Goal: Information Seeking & Learning: Check status

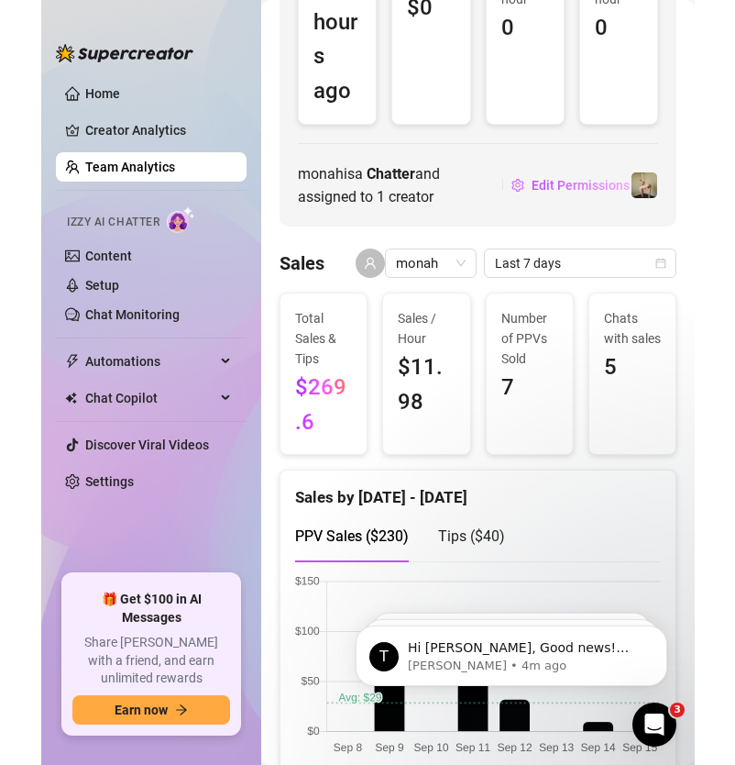
scroll to position [294, 0]
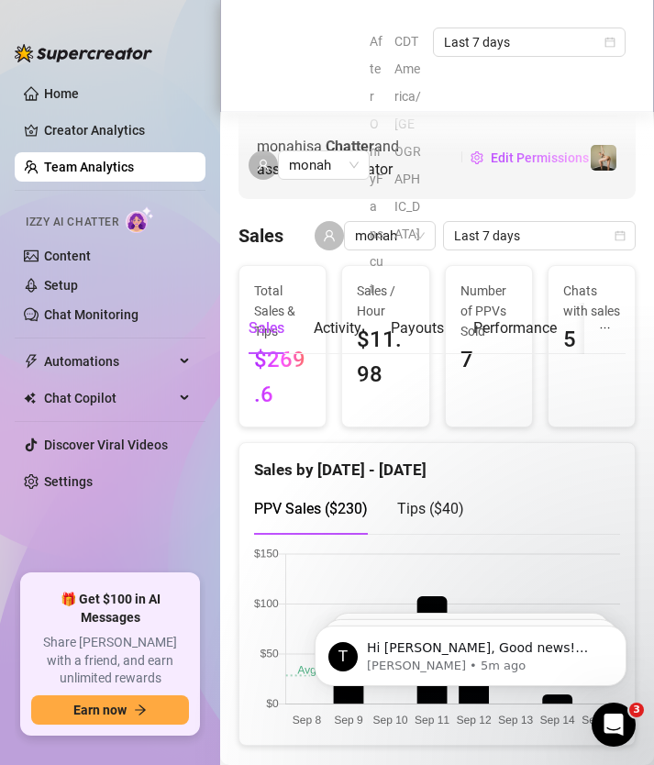
click at [616, 215] on div "After OnlyFans cut CDT America/[GEOGRAPHIC_DATA] Last 7 days" at bounding box center [498, 165] width 256 height 275
click at [493, 215] on div "After OnlyFans cut CDT America/[GEOGRAPHIC_DATA] Last 7 days" at bounding box center [498, 165] width 256 height 275
click at [614, 214] on div "After OnlyFans cut CDT America/[GEOGRAPHIC_DATA] Last 7 days" at bounding box center [498, 165] width 256 height 275
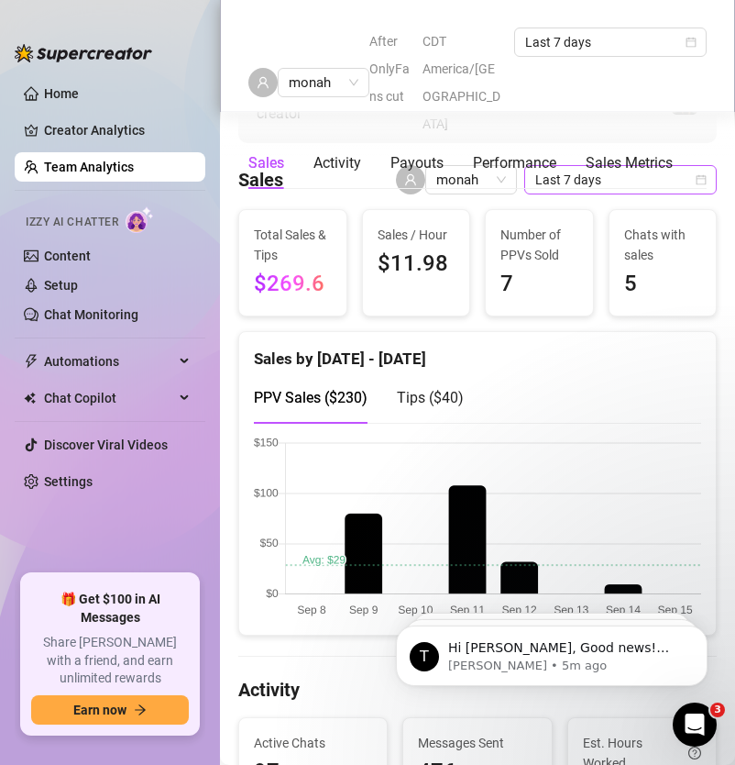
click at [703, 184] on icon "calendar" at bounding box center [701, 179] width 11 height 11
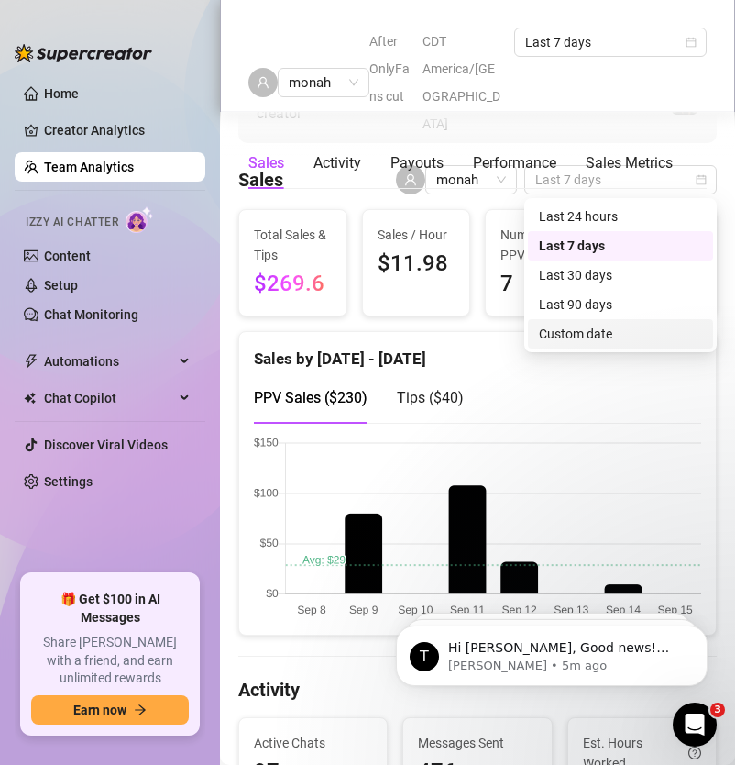
click at [594, 330] on div "Custom date" at bounding box center [620, 334] width 163 height 20
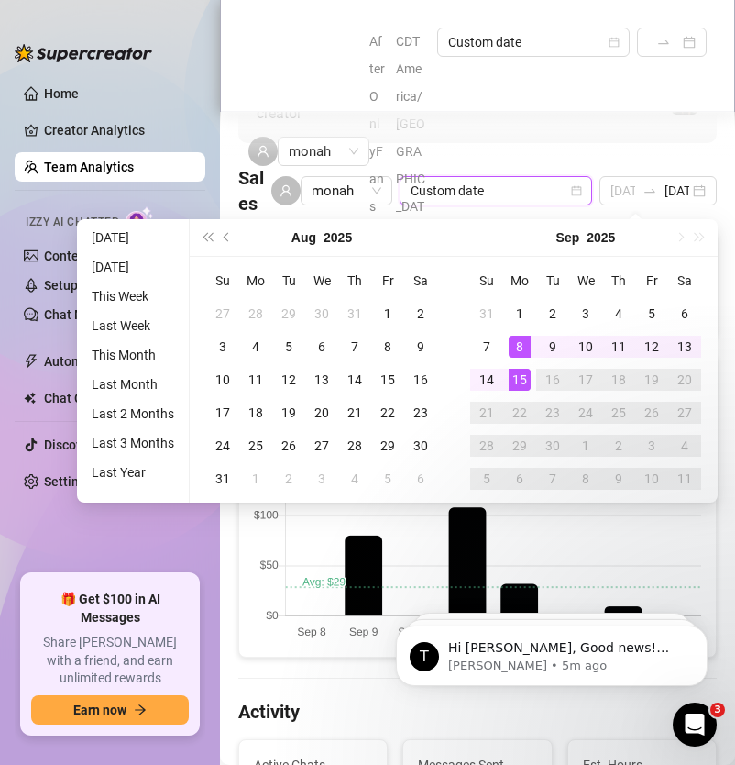
type input "[DATE]"
click at [527, 344] on div "8" at bounding box center [520, 347] width 22 height 22
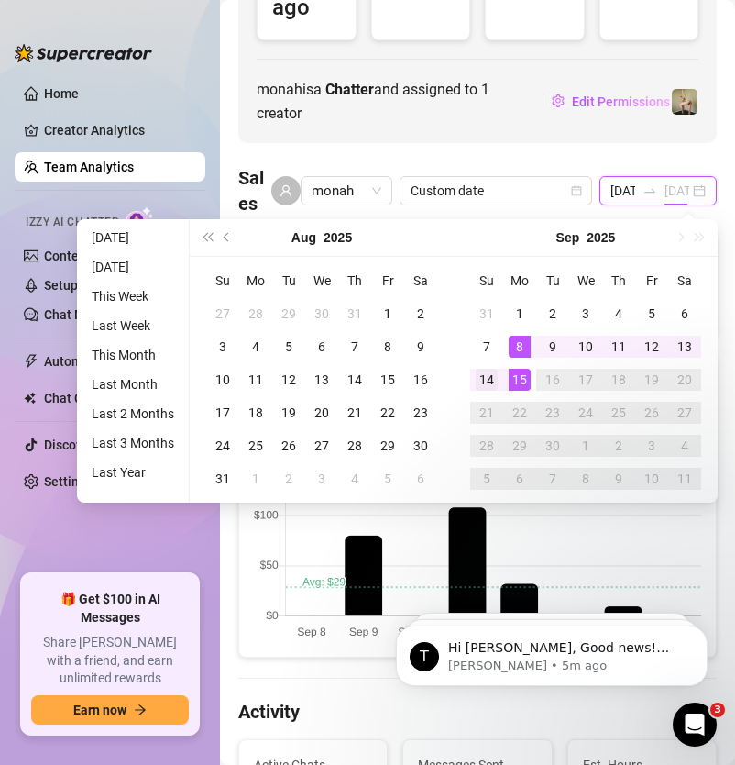
scroll to position [0, 41]
type input "[DATE]"
click at [492, 376] on div "14" at bounding box center [487, 380] width 22 height 22
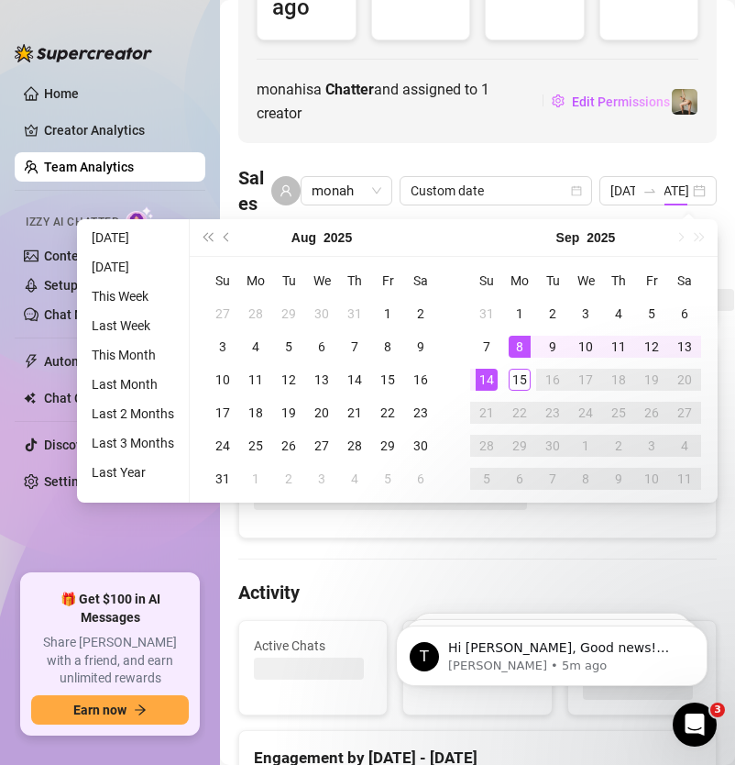
scroll to position [0, 0]
type input "[DATE]"
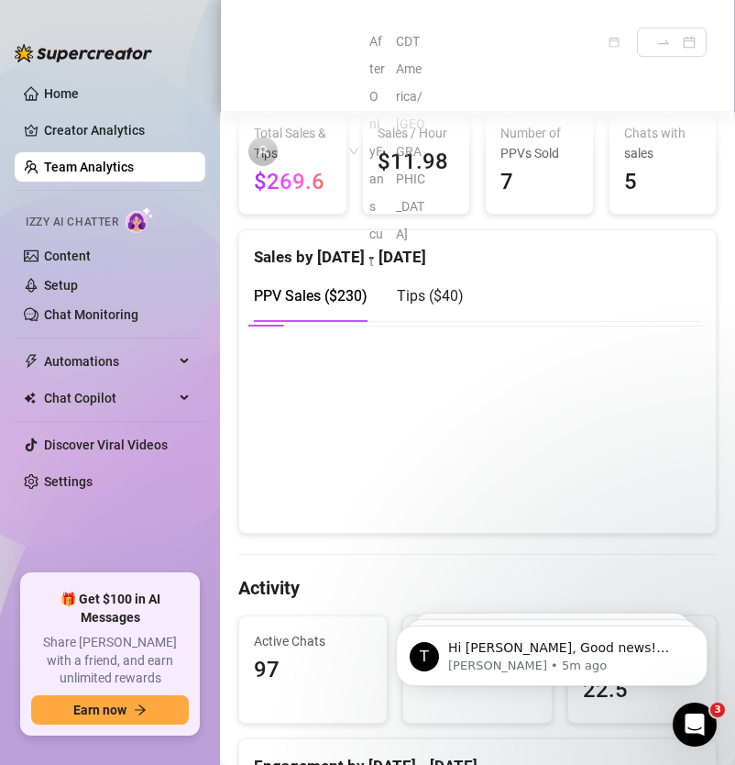
scroll to position [414, 0]
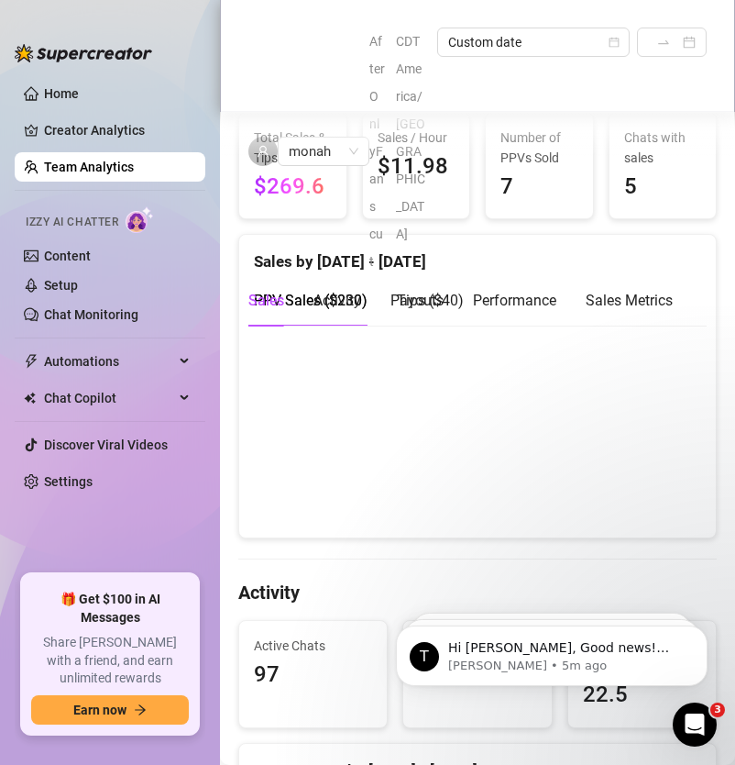
click at [376, 481] on canvas at bounding box center [478, 430] width 448 height 183
click at [370, 457] on canvas at bounding box center [478, 430] width 448 height 183
click at [419, 300] on span "Tips ( $40 )" at bounding box center [430, 300] width 67 height 17
click at [328, 299] on span "PPV Sales ( $230 )" at bounding box center [311, 300] width 114 height 17
click at [382, 489] on canvas at bounding box center [478, 430] width 448 height 183
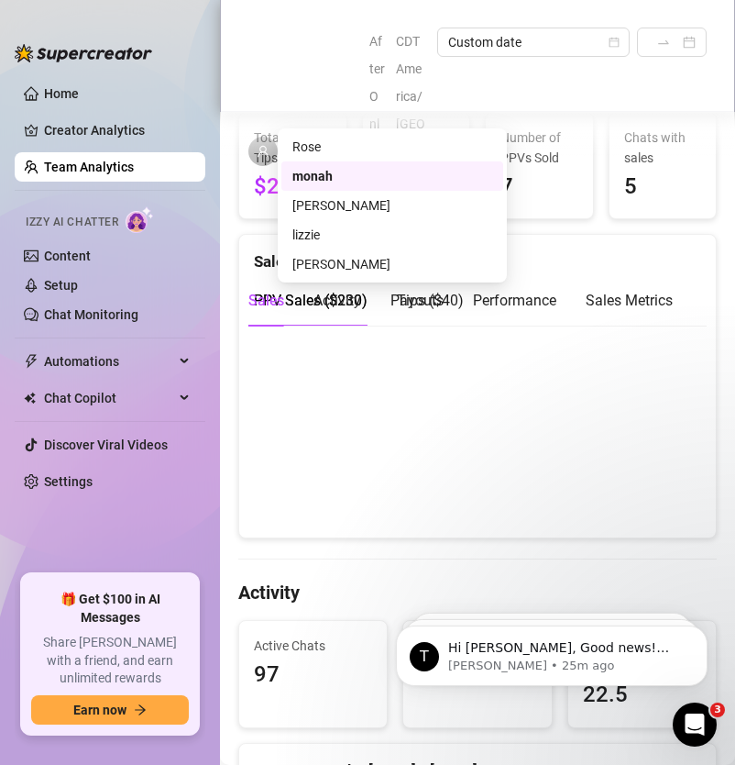
click at [354, 138] on span "monah" at bounding box center [324, 152] width 70 height 28
click at [324, 204] on div "[PERSON_NAME]" at bounding box center [393, 205] width 200 height 20
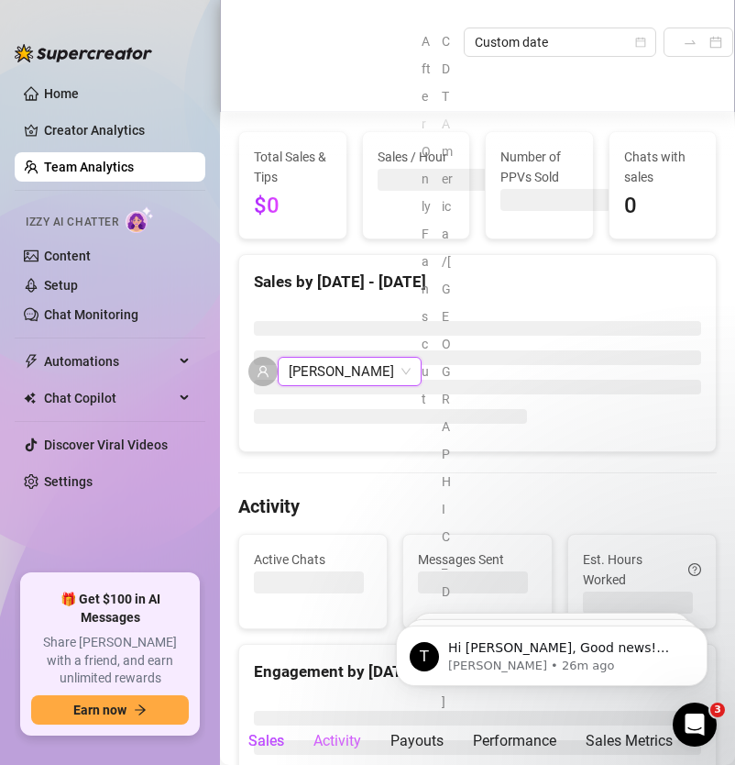
scroll to position [393, 0]
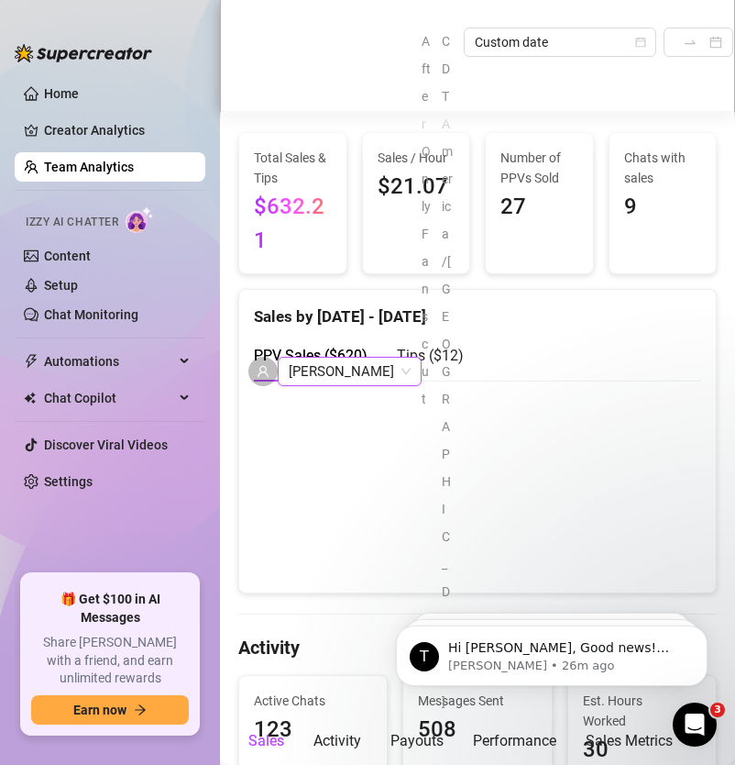
click at [444, 347] on span "Tips ( $12 )" at bounding box center [430, 355] width 67 height 17
click at [301, 347] on span "PPV Sales ( $620 )" at bounding box center [311, 355] width 114 height 17
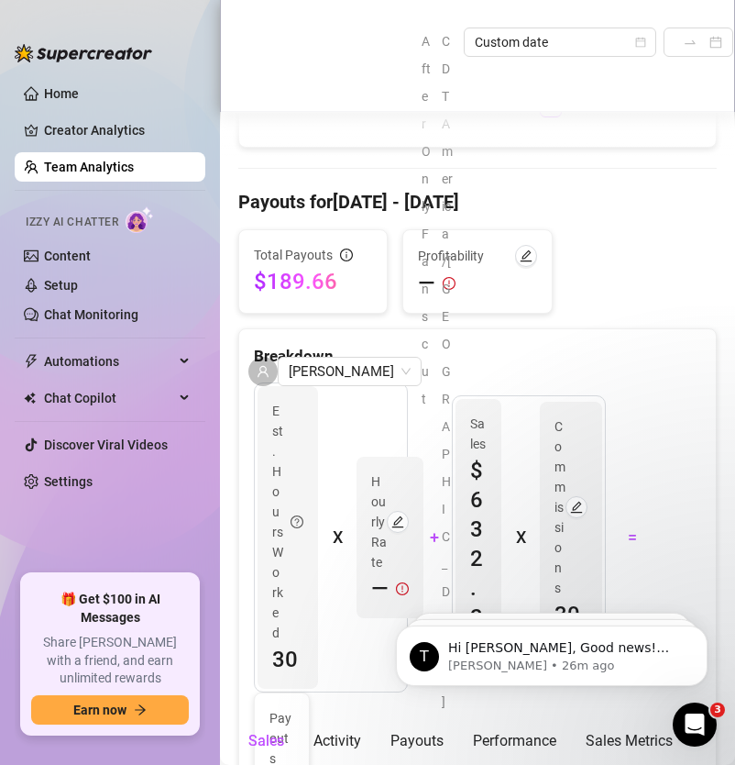
scroll to position [2602, 0]
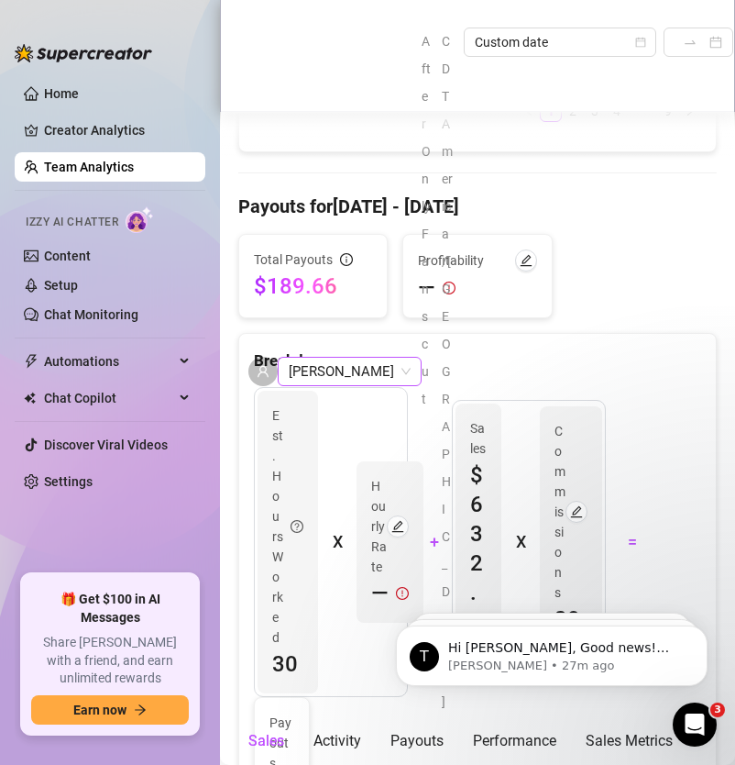
click at [344, 358] on span "[PERSON_NAME]" at bounding box center [350, 372] width 122 height 28
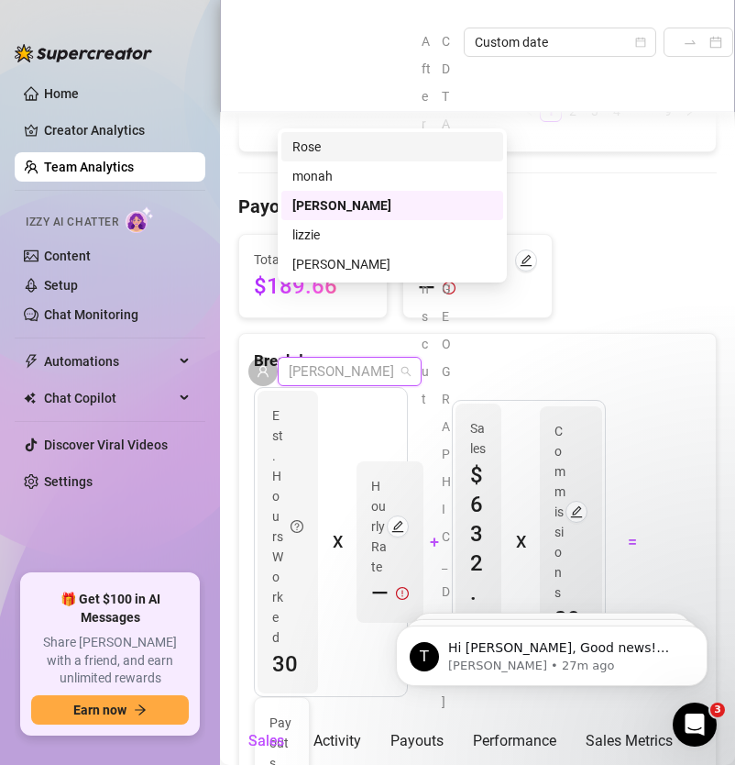
click at [359, 151] on div "Rose" at bounding box center [393, 147] width 200 height 20
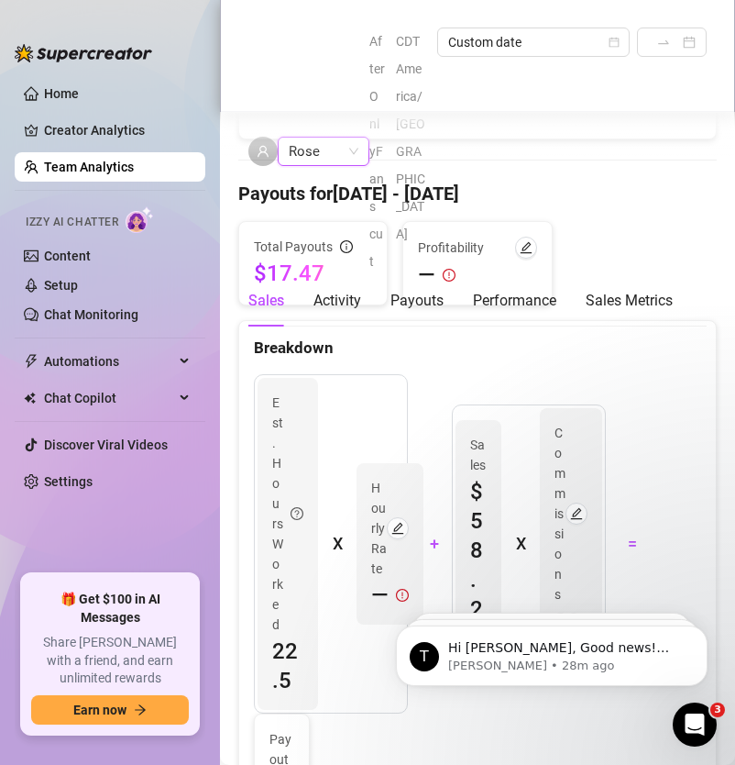
scroll to position [2598, 0]
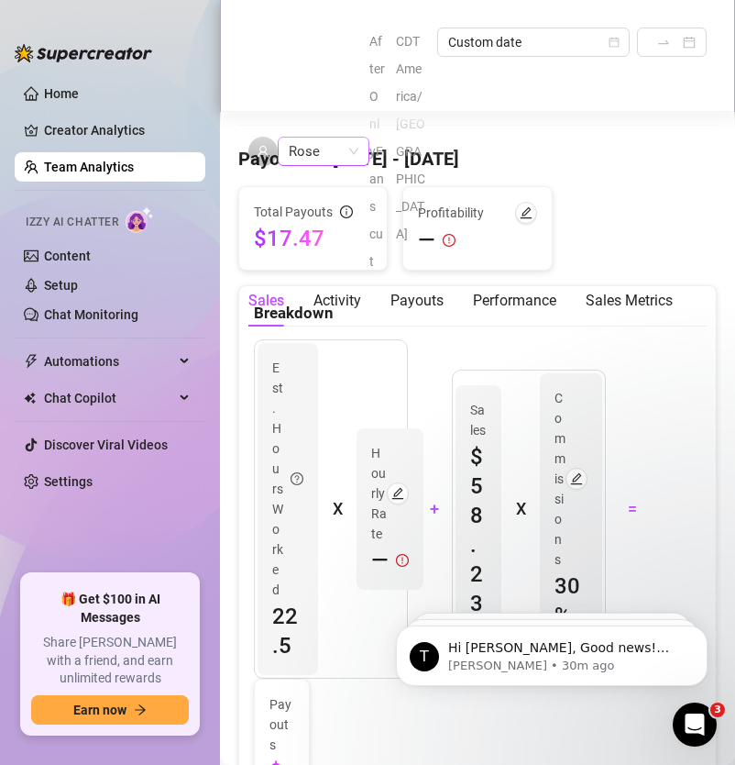
click at [357, 138] on span "Rose" at bounding box center [324, 152] width 70 height 28
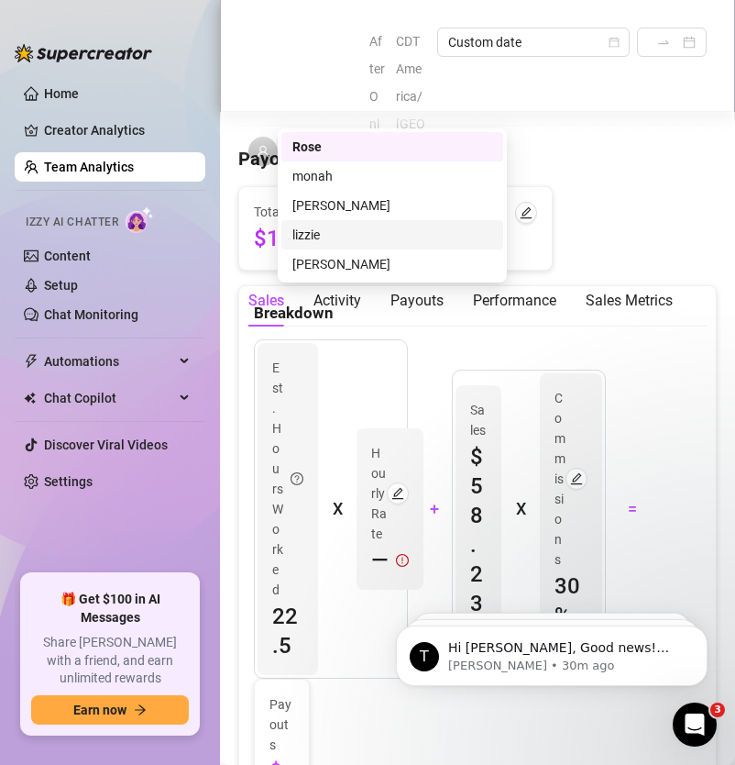
click at [341, 238] on div "lizzie" at bounding box center [393, 235] width 200 height 20
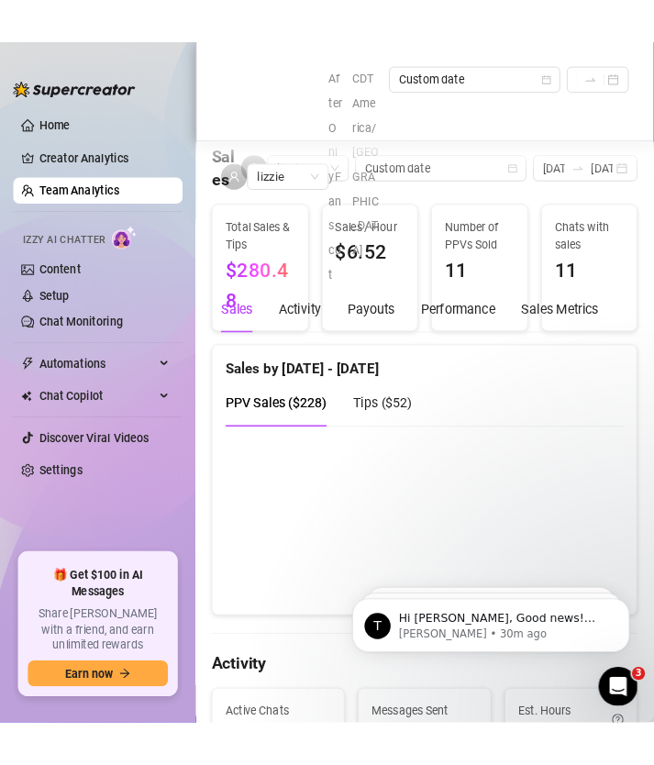
scroll to position [382, 0]
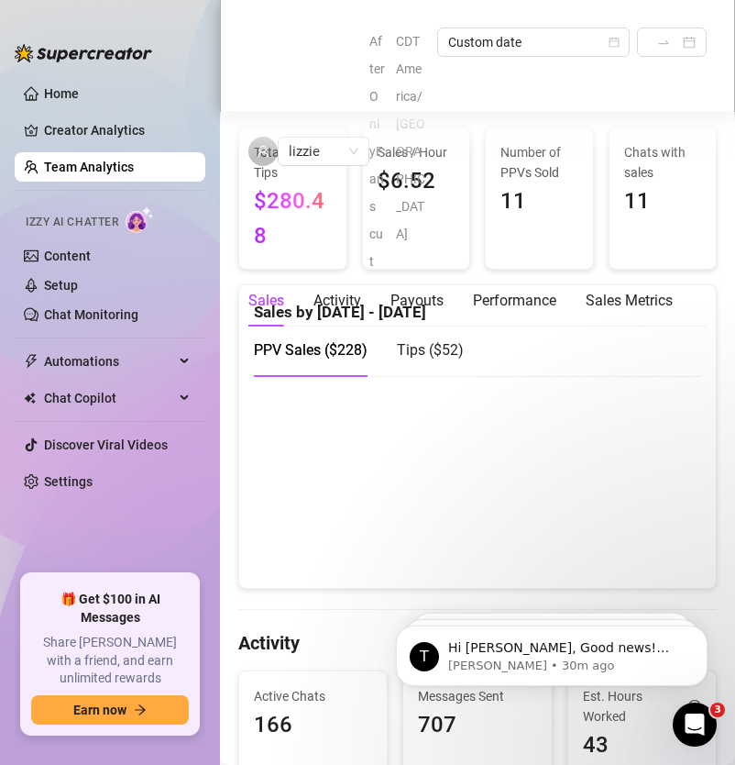
click at [311, 558] on canvas at bounding box center [478, 481] width 448 height 183
click at [370, 526] on canvas at bounding box center [478, 481] width 448 height 183
click at [495, 548] on canvas at bounding box center [478, 481] width 448 height 183
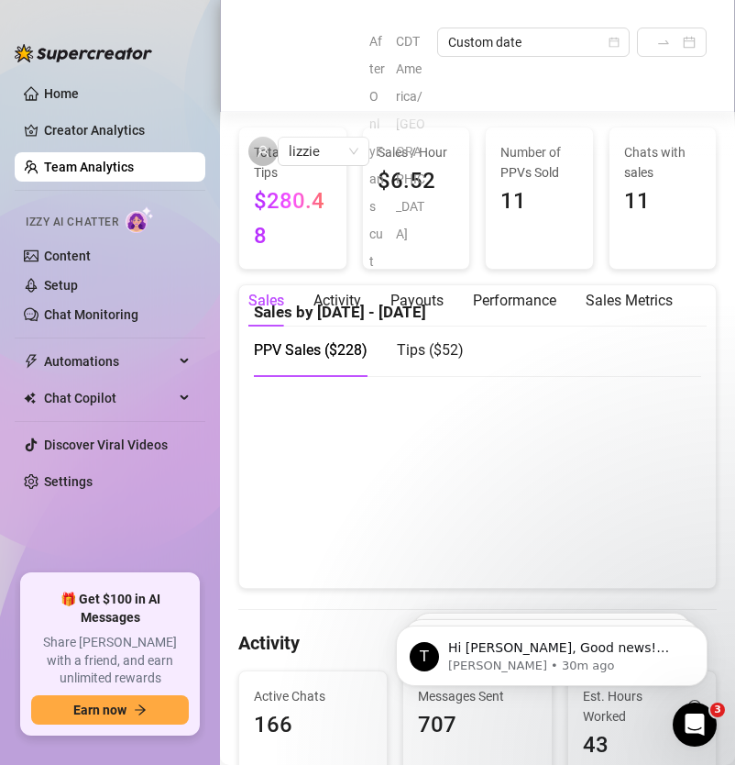
click at [536, 549] on canvas at bounding box center [478, 481] width 448 height 183
click at [606, 540] on canvas at bounding box center [478, 481] width 448 height 183
click at [402, 359] on span "Tips ( $52 )" at bounding box center [430, 349] width 67 height 17
click at [492, 504] on canvas at bounding box center [478, 481] width 448 height 183
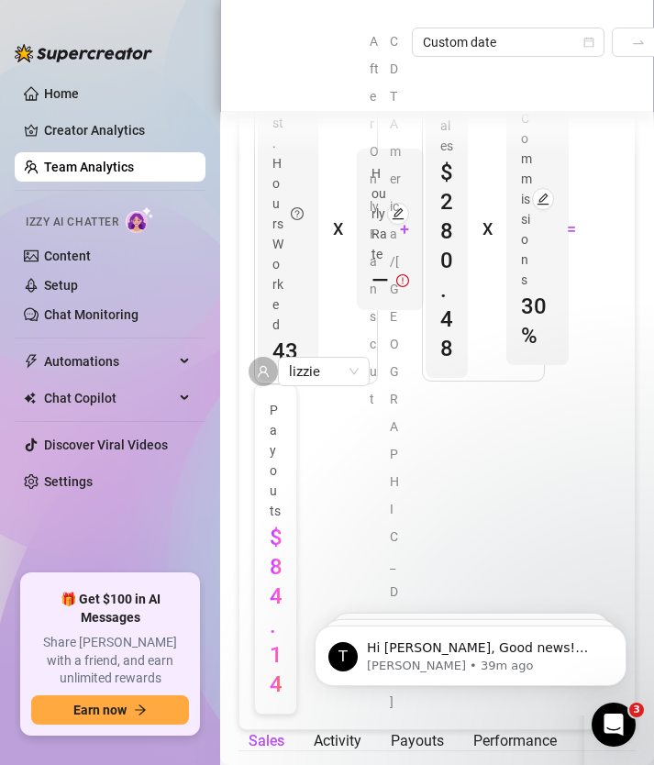
scroll to position [3144, 0]
